Goal: Navigation & Orientation: Find specific page/section

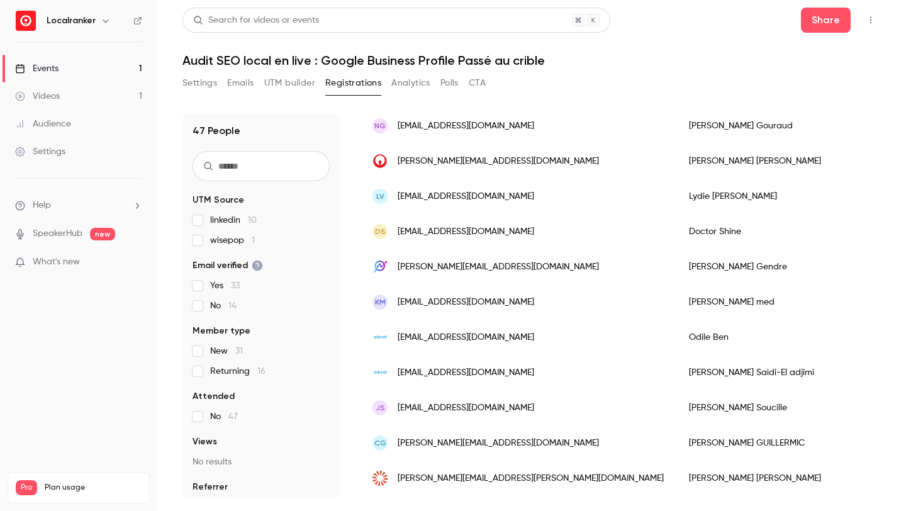
scroll to position [128, 0]
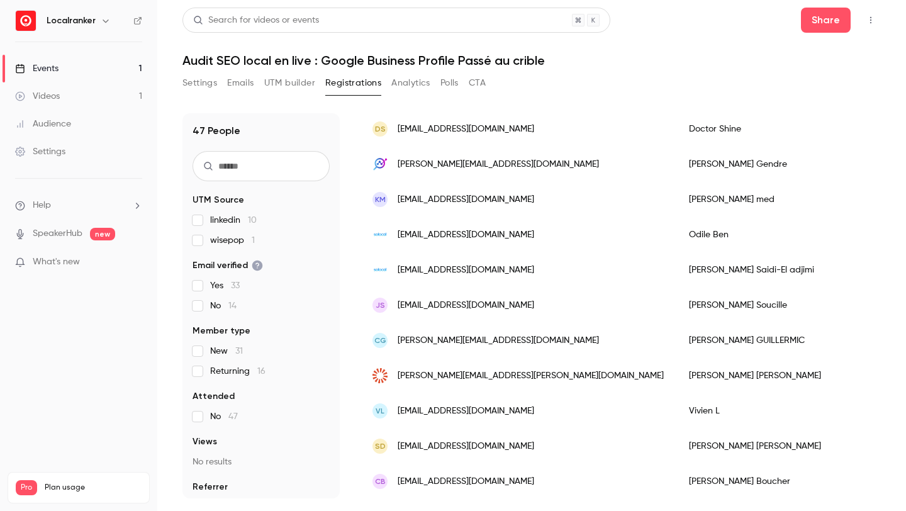
scroll to position [304, 0]
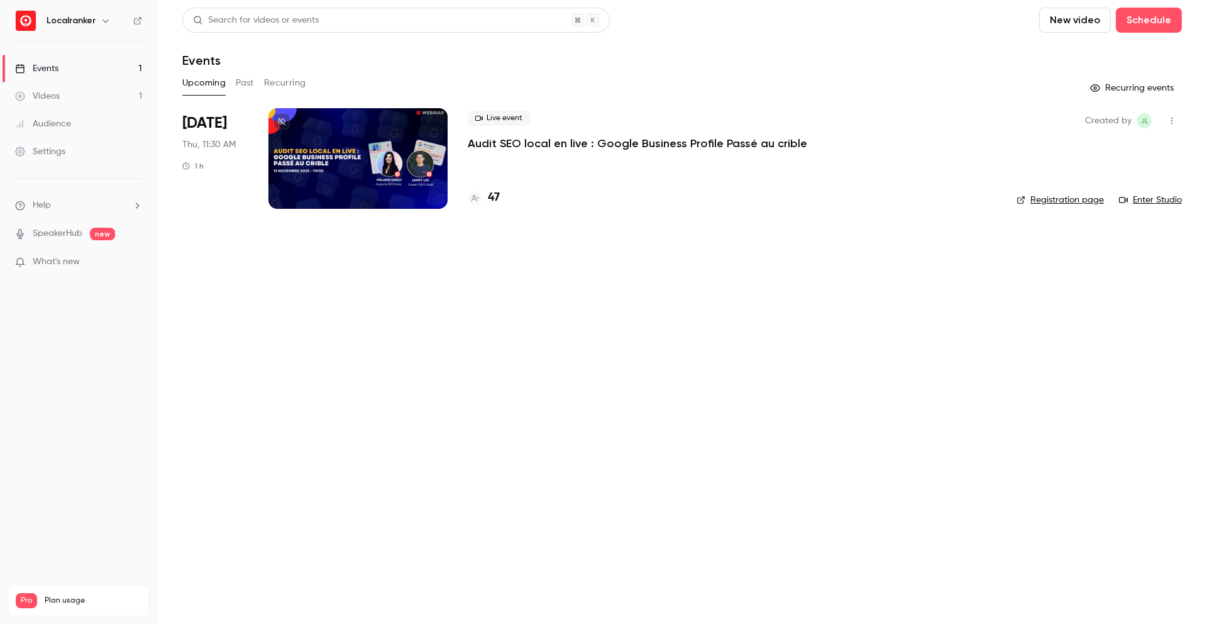
click at [241, 75] on button "Past" at bounding box center [245, 83] width 18 height 20
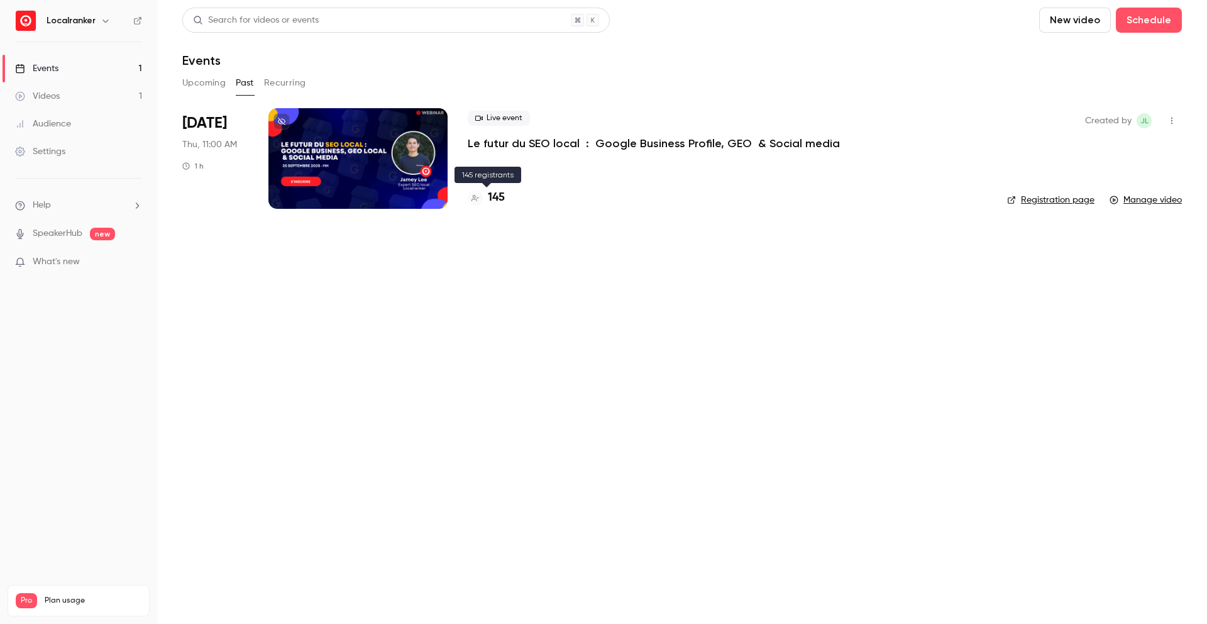
click at [497, 197] on h4 "145" at bounding box center [496, 197] width 17 height 17
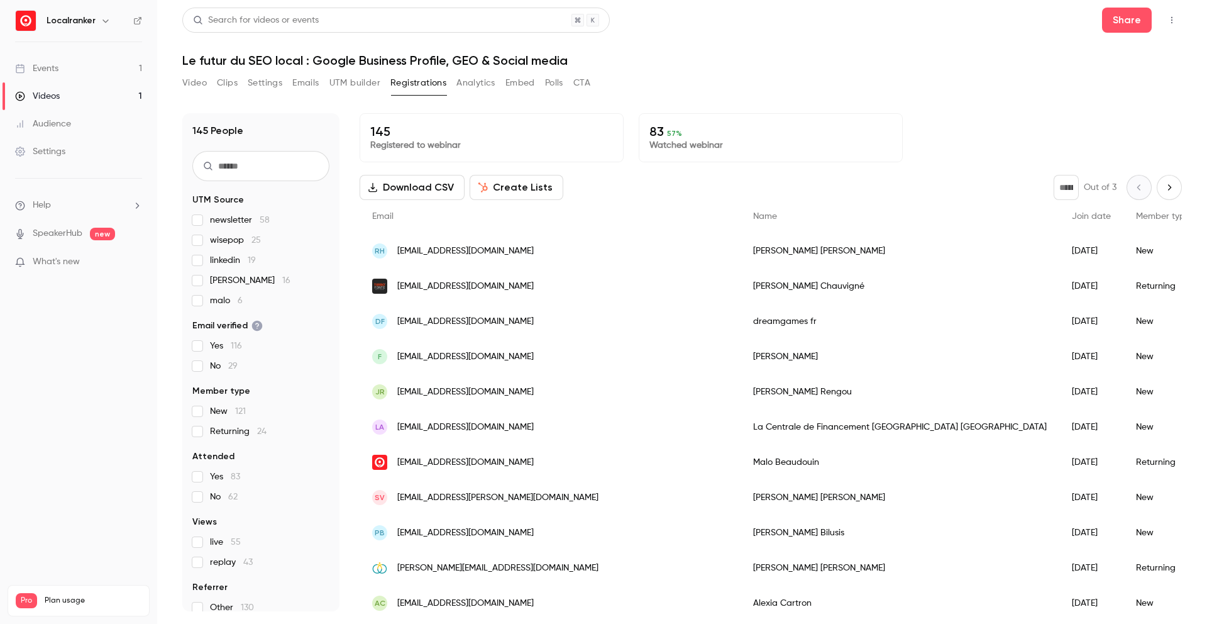
click at [196, 82] on button "Video" at bounding box center [194, 83] width 25 height 20
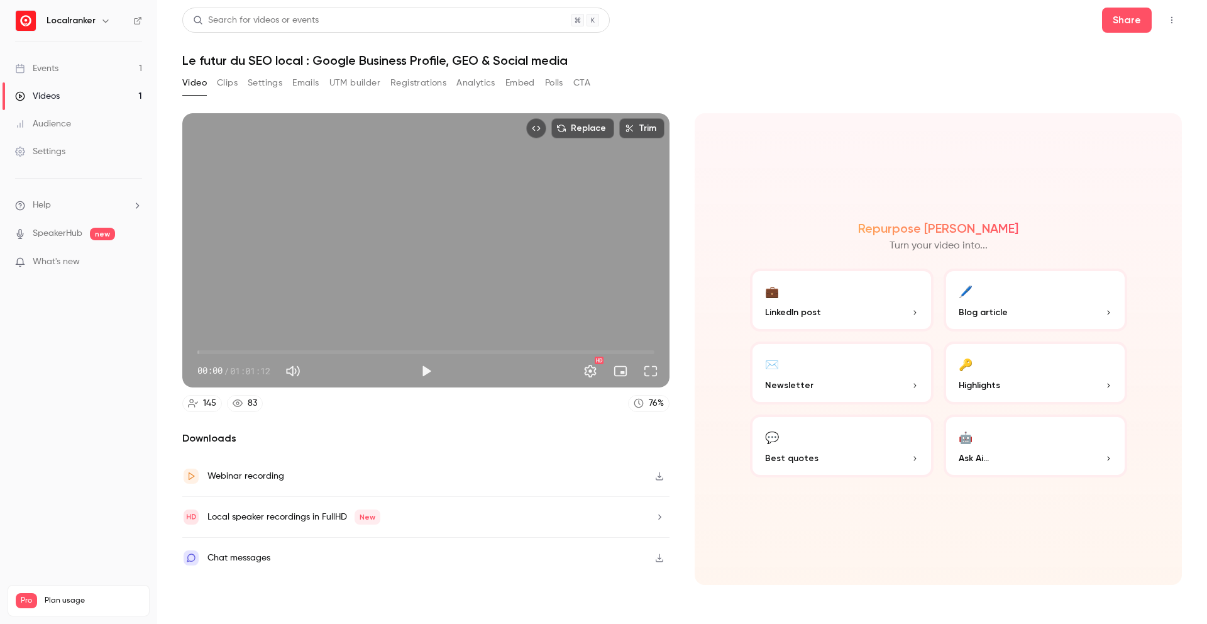
click at [658, 516] on icon "button" at bounding box center [660, 517] width 10 height 9
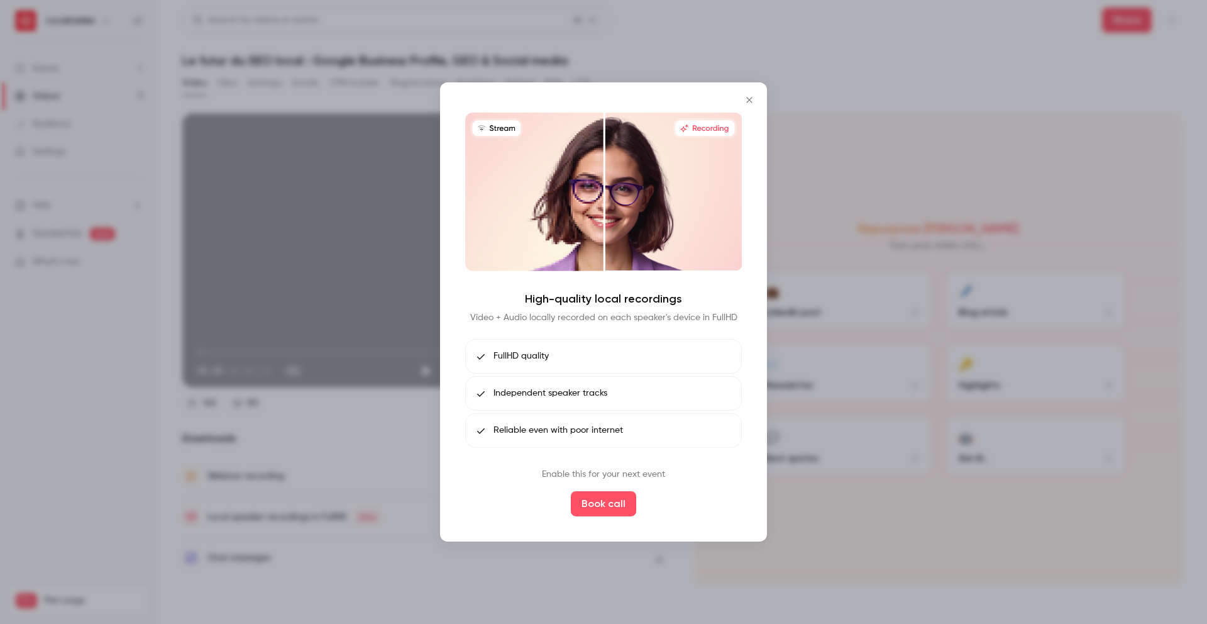
click at [746, 98] on icon "Close" at bounding box center [749, 100] width 15 height 10
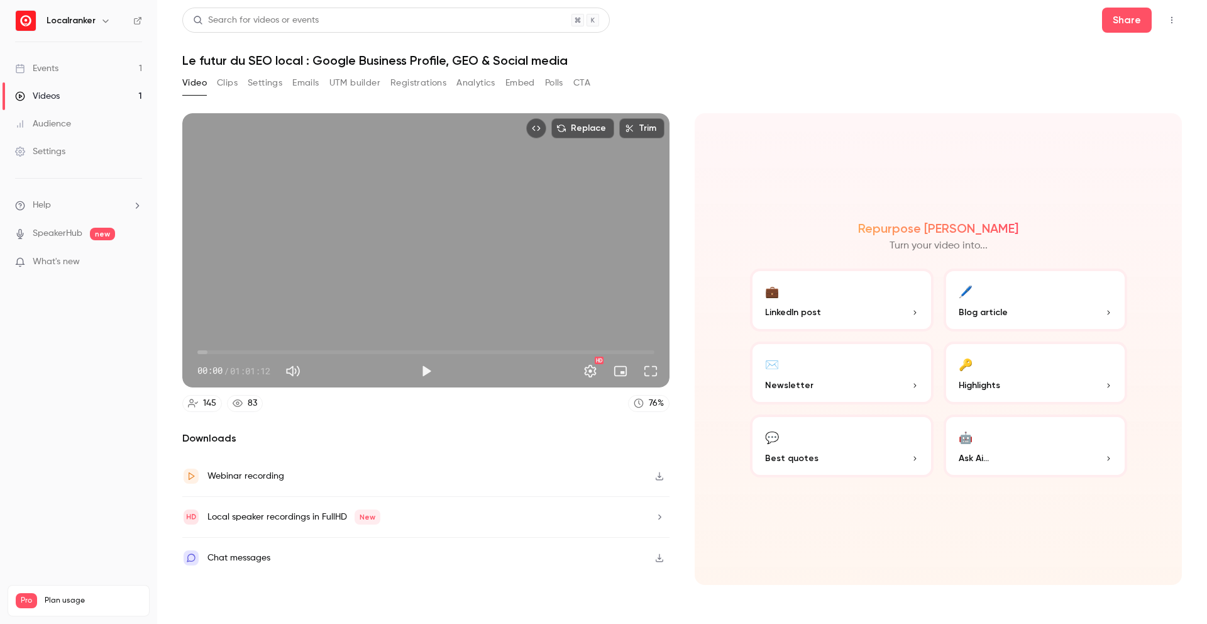
click at [657, 473] on icon "button" at bounding box center [660, 476] width 10 height 9
